Goal: Book appointment/travel/reservation

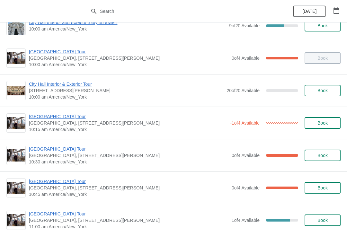
scroll to position [50, 0]
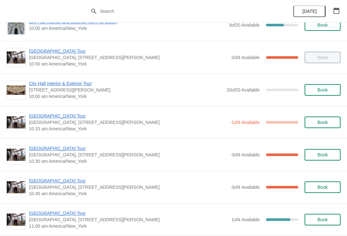
click at [47, 158] on span "[GEOGRAPHIC_DATA], [STREET_ADDRESS][PERSON_NAME]" at bounding box center [128, 155] width 199 height 6
click at [47, 146] on span "[GEOGRAPHIC_DATA] Tour" at bounding box center [128, 148] width 199 height 6
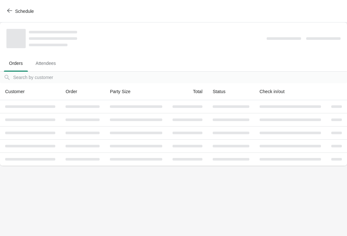
scroll to position [0, 0]
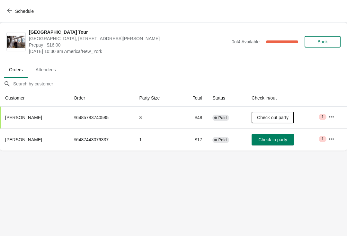
click at [281, 137] on span "Check in party" at bounding box center [272, 139] width 29 height 5
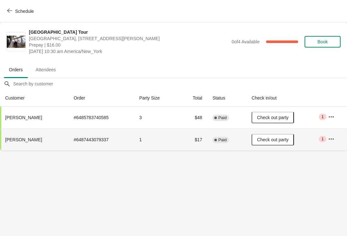
click at [9, 14] on span "button" at bounding box center [9, 11] width 5 height 6
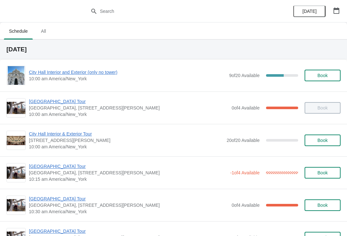
click at [5, 115] on div "[GEOGRAPHIC_DATA] [GEOGRAPHIC_DATA], [STREET_ADDRESS][PERSON_NAME] 10:00 am Ame…" at bounding box center [173, 108] width 347 height 32
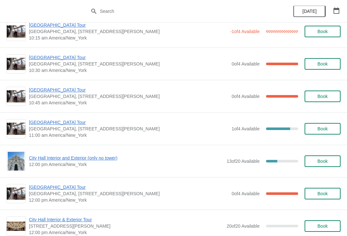
scroll to position [142, 0]
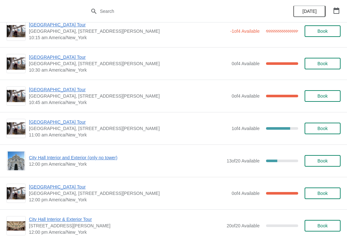
click at [37, 90] on span "[GEOGRAPHIC_DATA] Tour" at bounding box center [128, 89] width 199 height 6
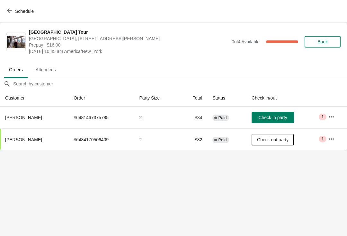
click at [10, 11] on icon "button" at bounding box center [9, 10] width 5 height 5
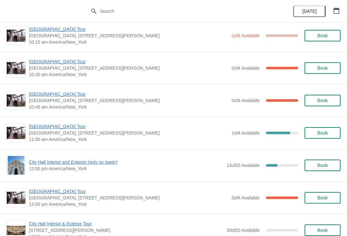
scroll to position [127, 0]
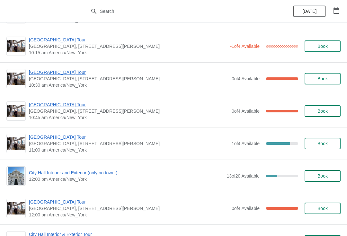
click at [41, 100] on div "[GEOGRAPHIC_DATA] [GEOGRAPHIC_DATA], [STREET_ADDRESS][PERSON_NAME] 10:45 am Ame…" at bounding box center [173, 111] width 347 height 32
click at [42, 101] on span "[GEOGRAPHIC_DATA] Tour" at bounding box center [128, 104] width 199 height 6
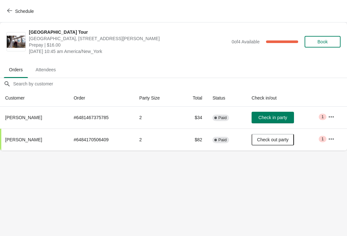
scroll to position [0, 0]
click at [12, 8] on icon "button" at bounding box center [9, 10] width 5 height 5
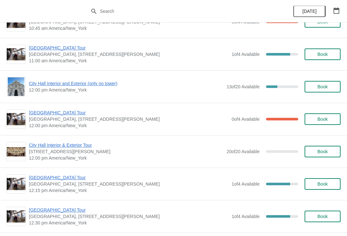
scroll to position [215, 0]
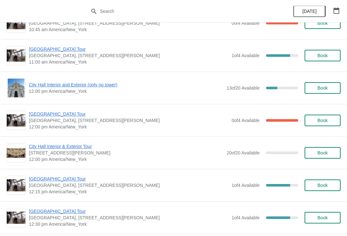
click at [36, 80] on div "City Hall Interior and Exterior (only no tower) 12:00 pm America/New_York 13 of…" at bounding box center [173, 87] width 334 height 19
click at [29, 78] on div "City Hall Interior and Exterior (only no tower) 12:00 pm America/New_York 13 of…" at bounding box center [173, 88] width 347 height 32
click at [33, 87] on span "City Hall Interior and Exterior (only no tower)" at bounding box center [126, 85] width 194 height 6
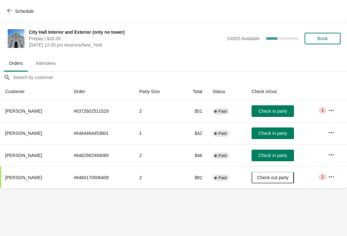
click at [12, 16] on button "Schedule" at bounding box center [21, 11] width 36 height 12
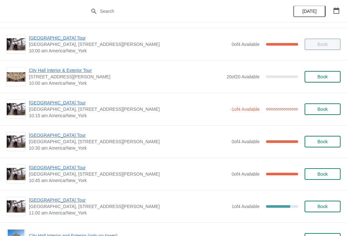
scroll to position [65, 0]
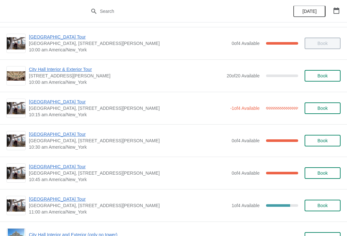
click at [65, 135] on span "[GEOGRAPHIC_DATA] Tour" at bounding box center [128, 134] width 199 height 6
